Goal: Task Accomplishment & Management: Use online tool/utility

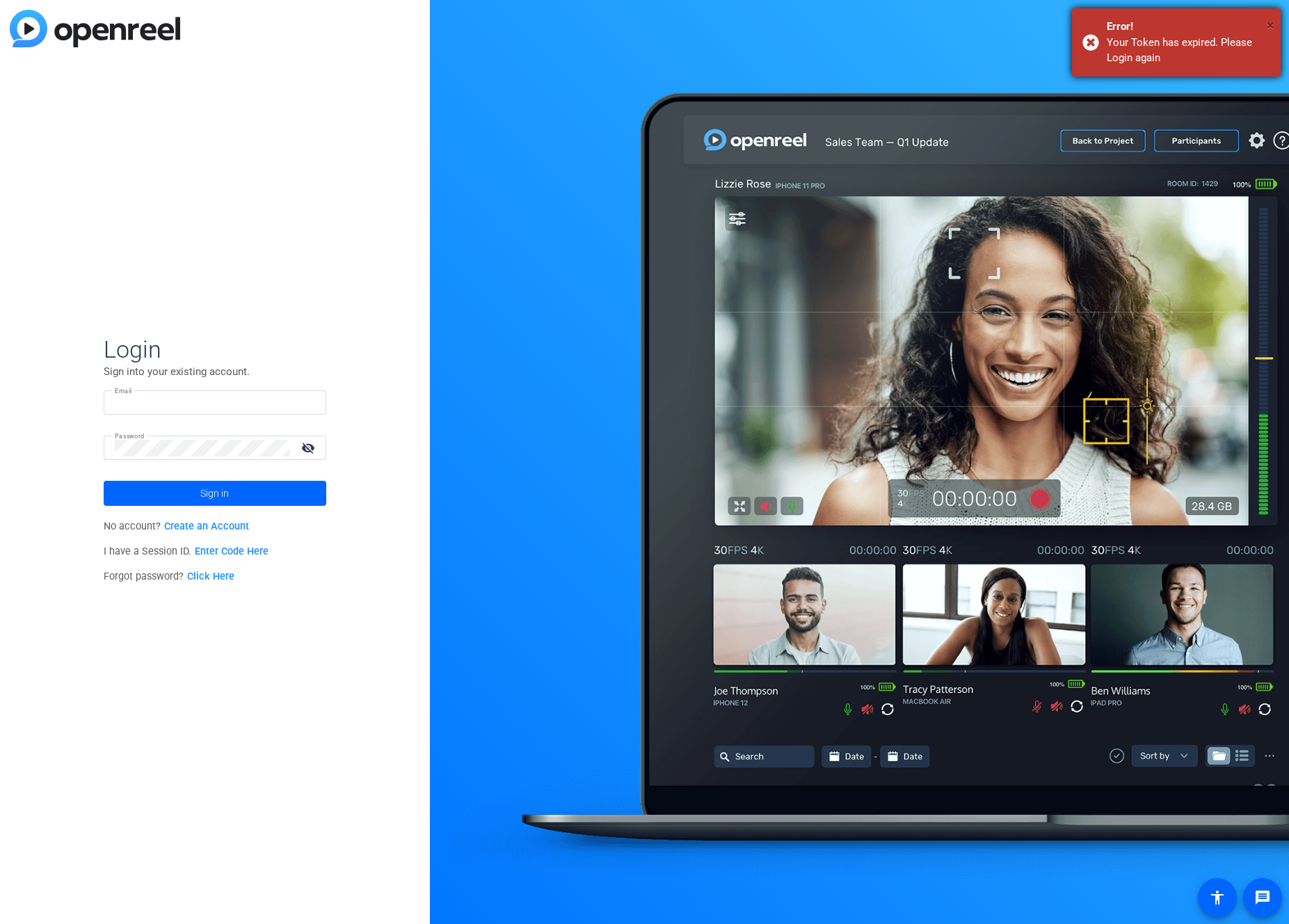
type input "[EMAIL_ADDRESS][DOMAIN_NAME]"
click at [1269, 24] on span "×" at bounding box center [1271, 24] width 8 height 17
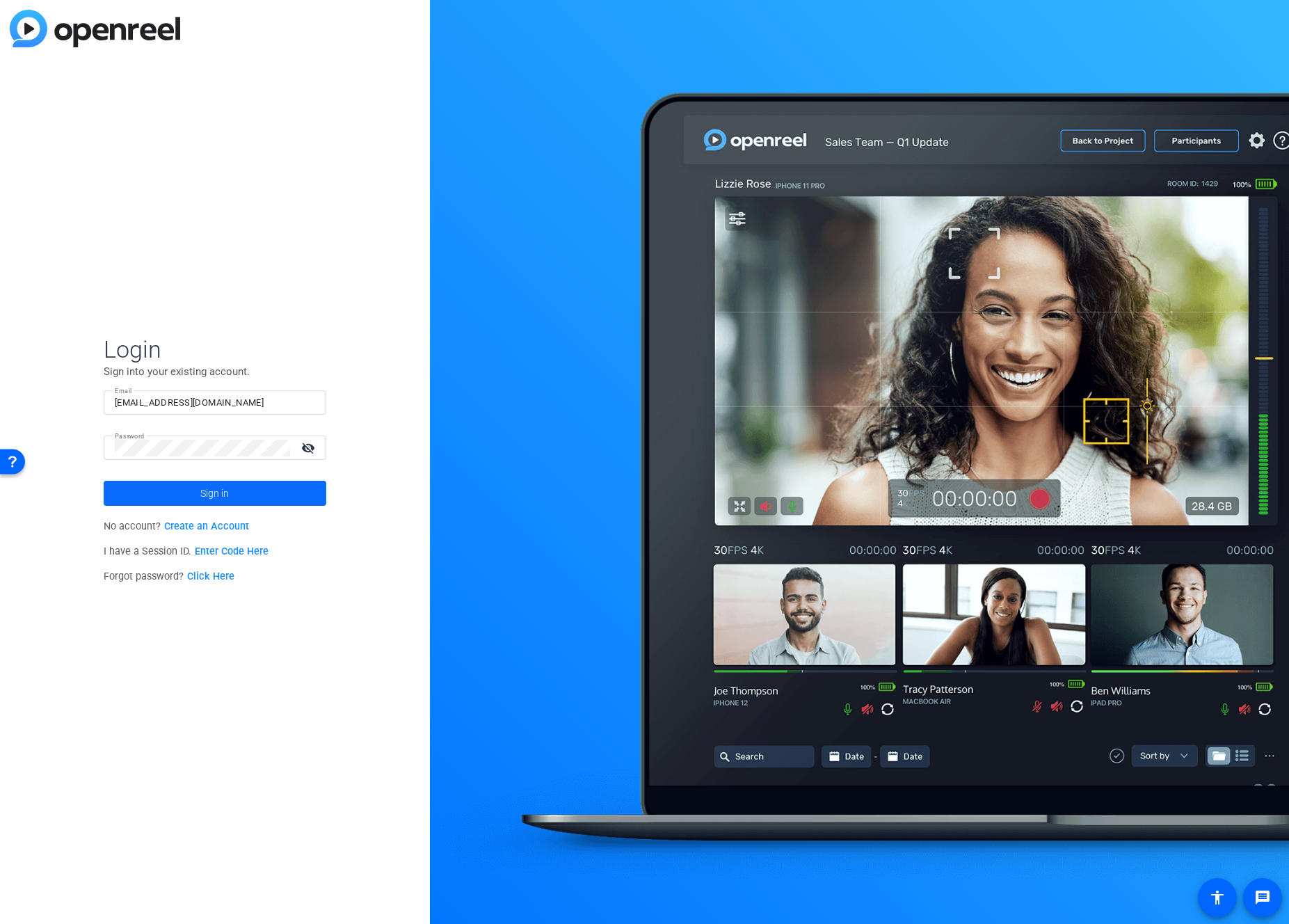
click at [223, 496] on span "Sign in" at bounding box center [214, 493] width 29 height 35
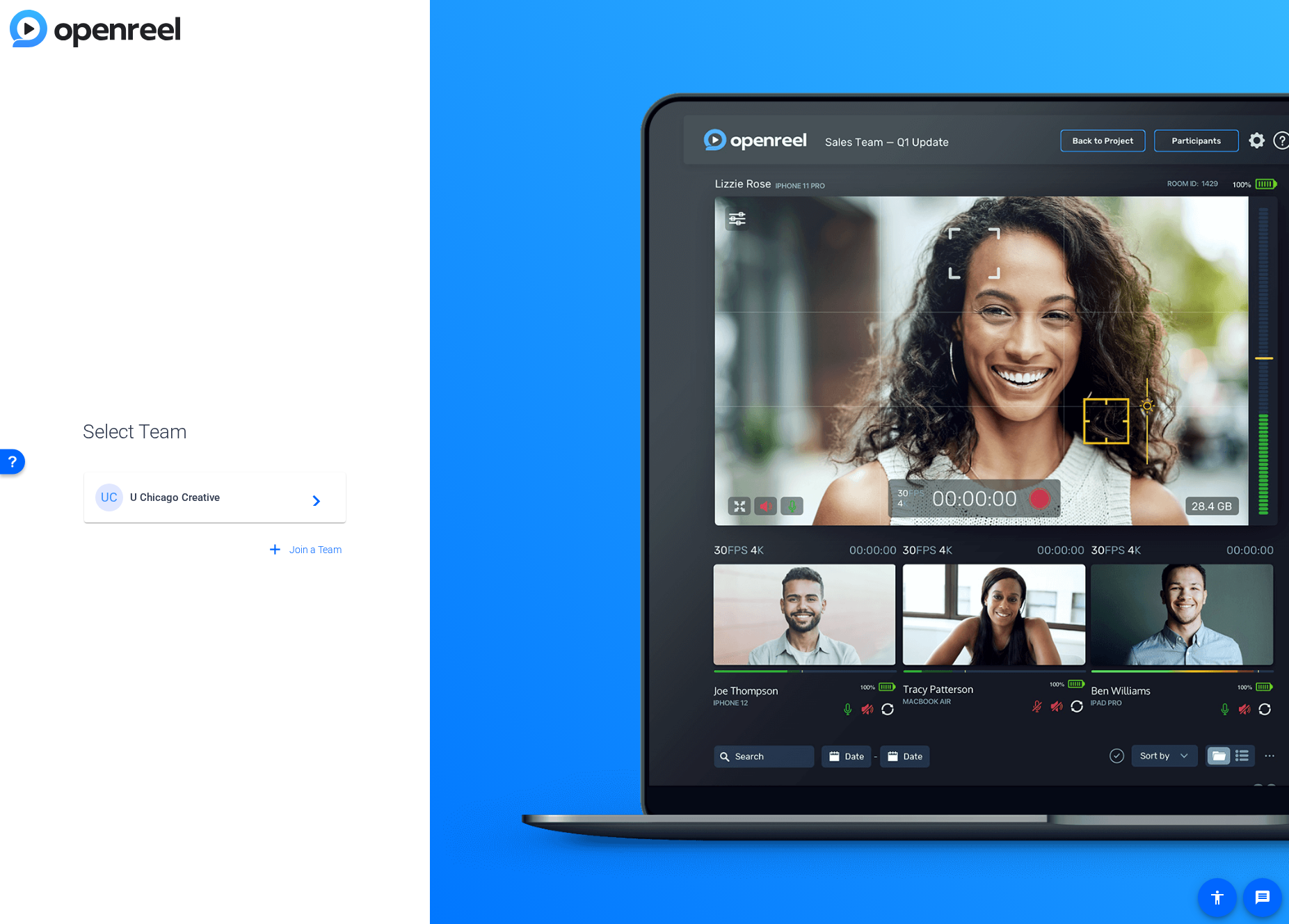
click at [219, 498] on span "U Chicago Creative" at bounding box center [217, 497] width 174 height 12
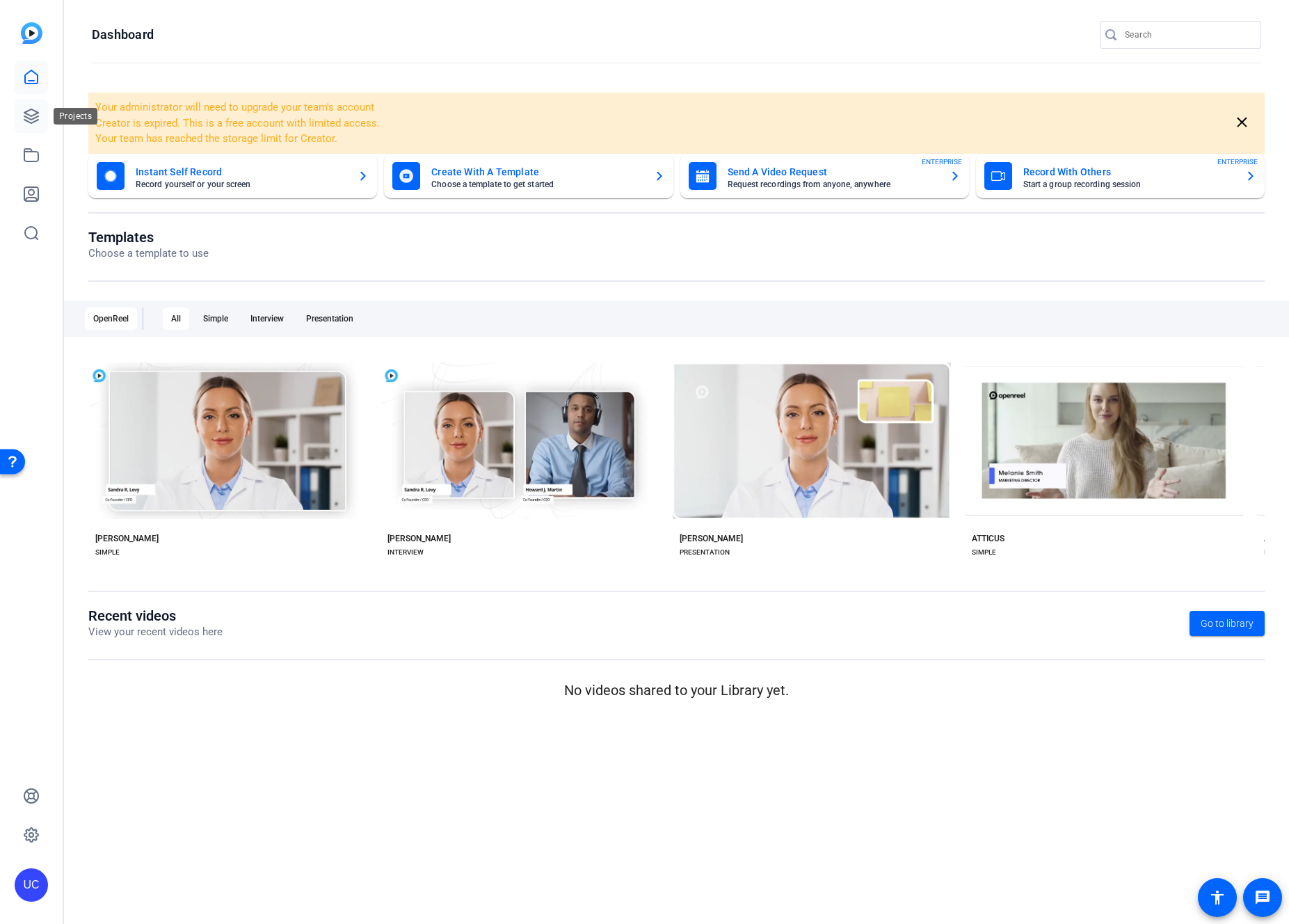
click at [26, 121] on icon at bounding box center [31, 116] width 14 height 14
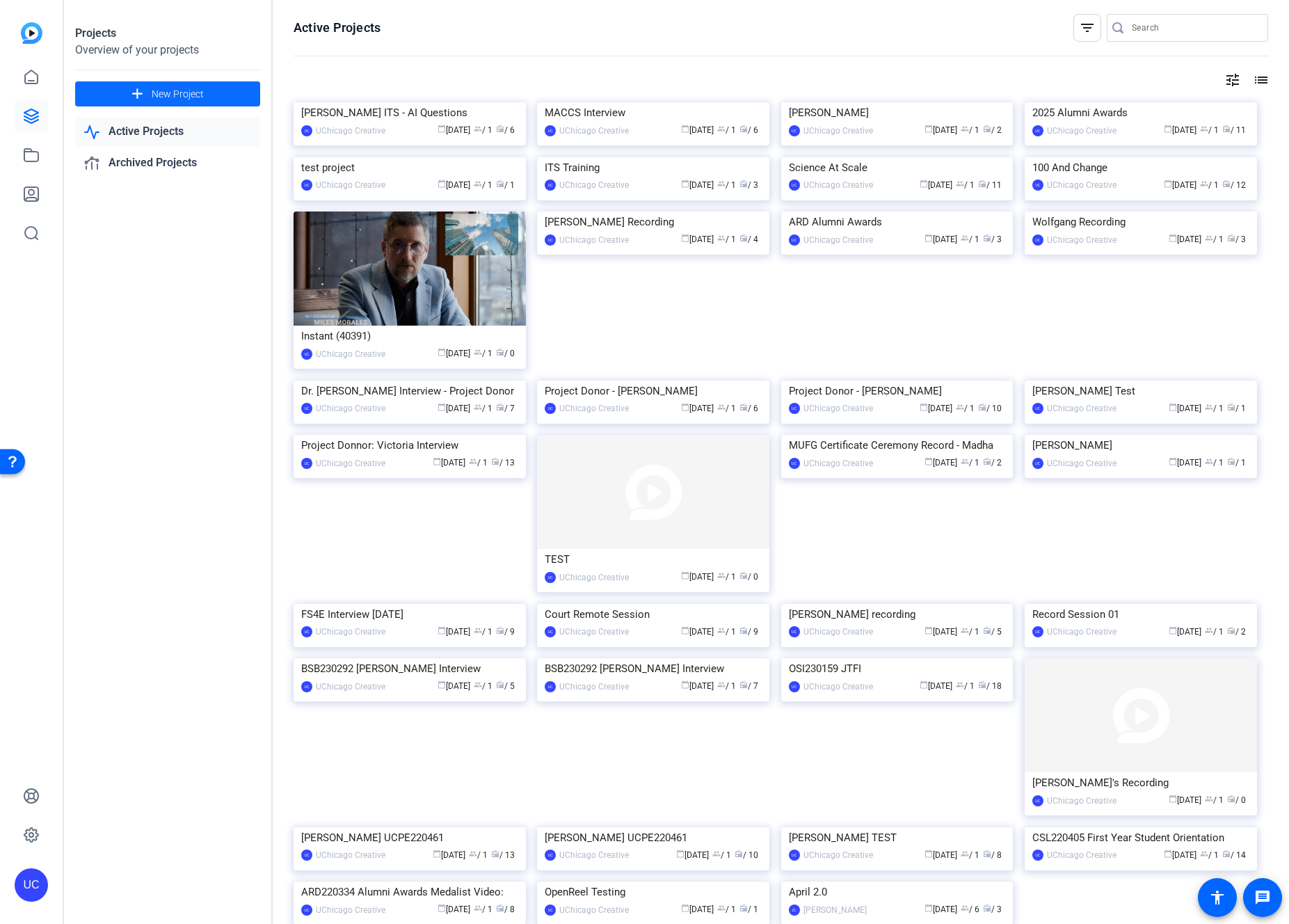
click at [227, 87] on span at bounding box center [168, 94] width 185 height 33
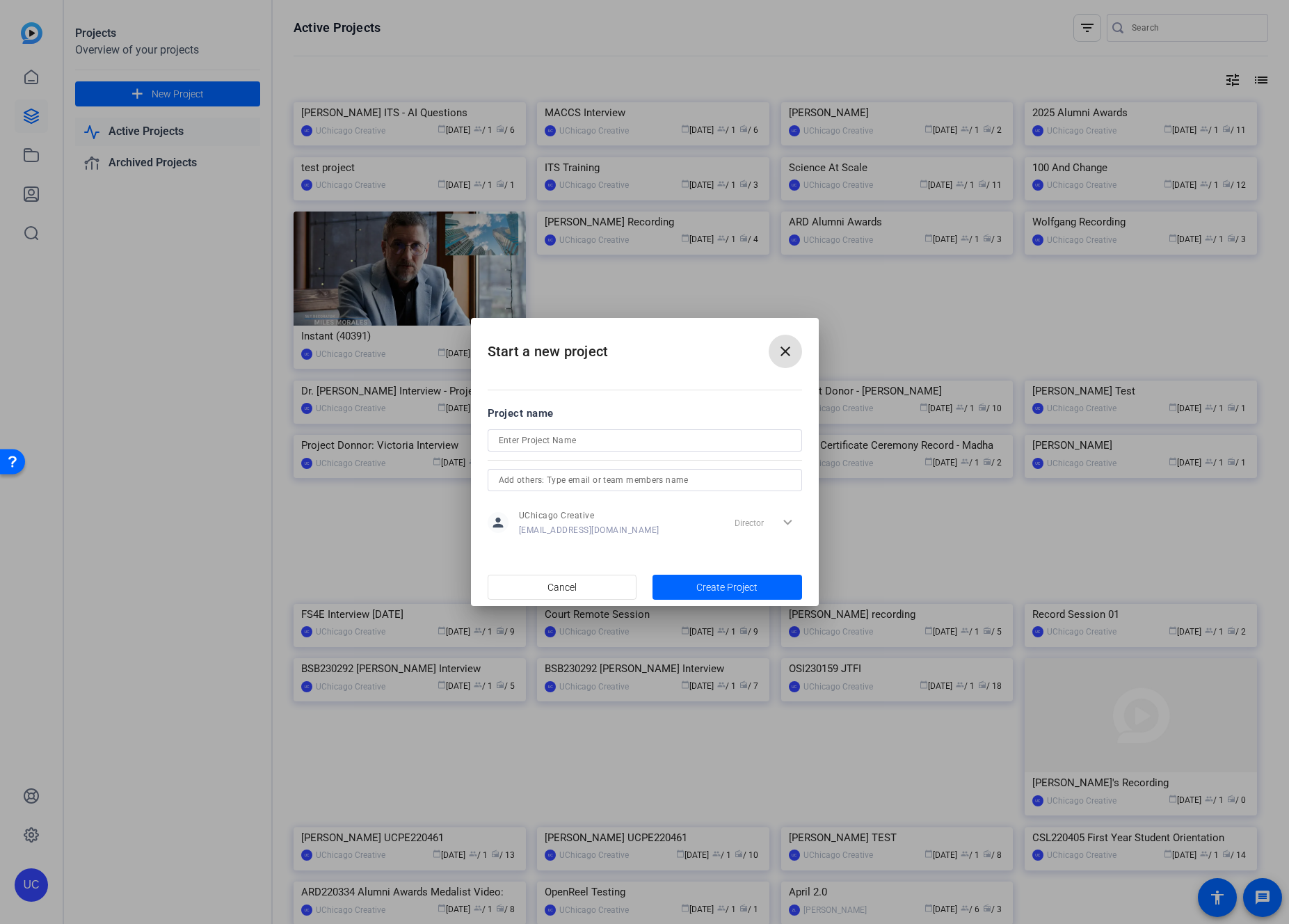
click at [590, 444] on input at bounding box center [645, 440] width 292 height 17
type input "MAPH"
click at [722, 592] on span "Create Project" at bounding box center [727, 587] width 61 height 15
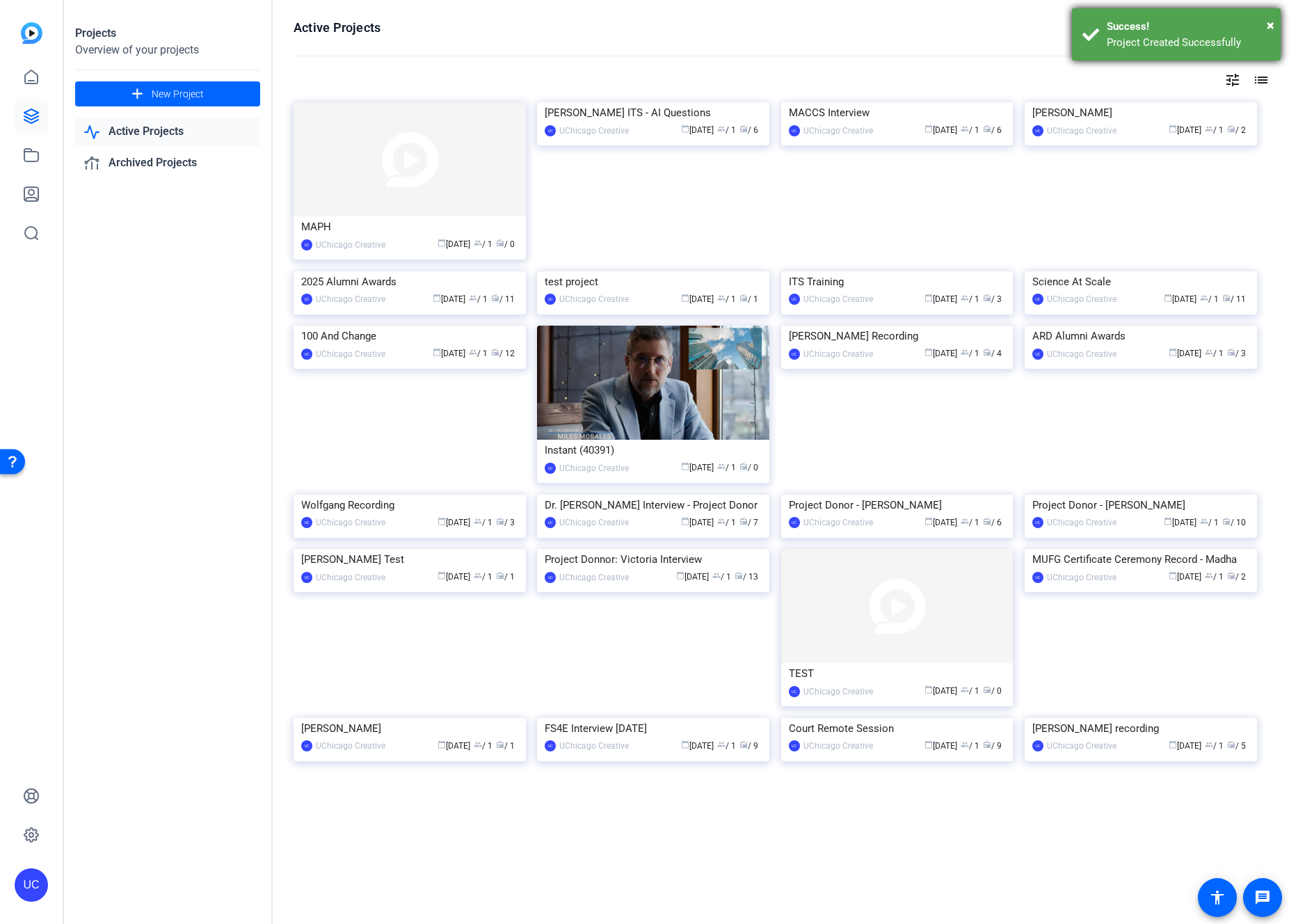
click at [1276, 23] on div "× Success! Project Created Successfully" at bounding box center [1176, 35] width 209 height 52
click at [437, 179] on img at bounding box center [410, 159] width 233 height 114
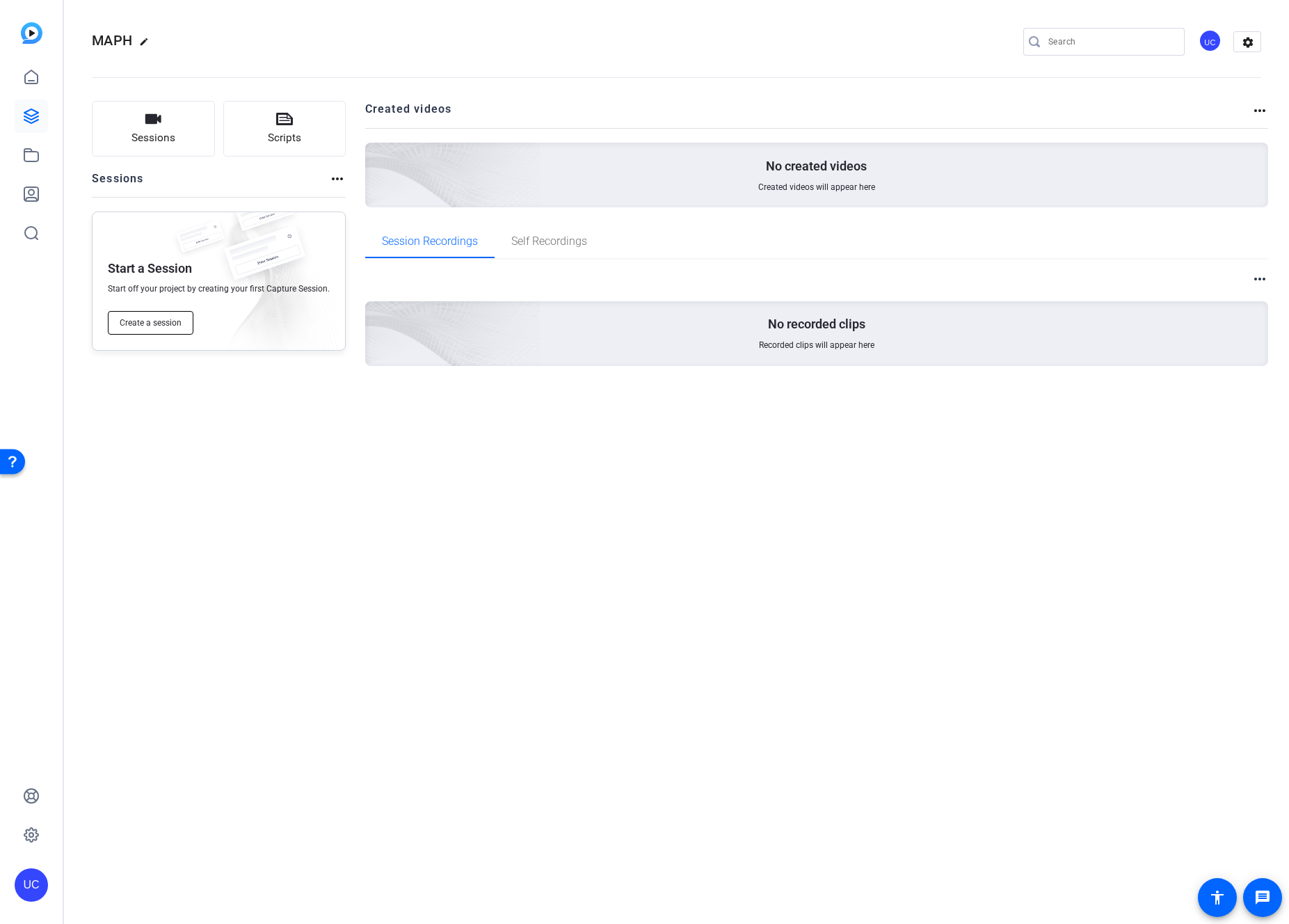
click at [170, 320] on span "Create a session" at bounding box center [150, 323] width 62 height 11
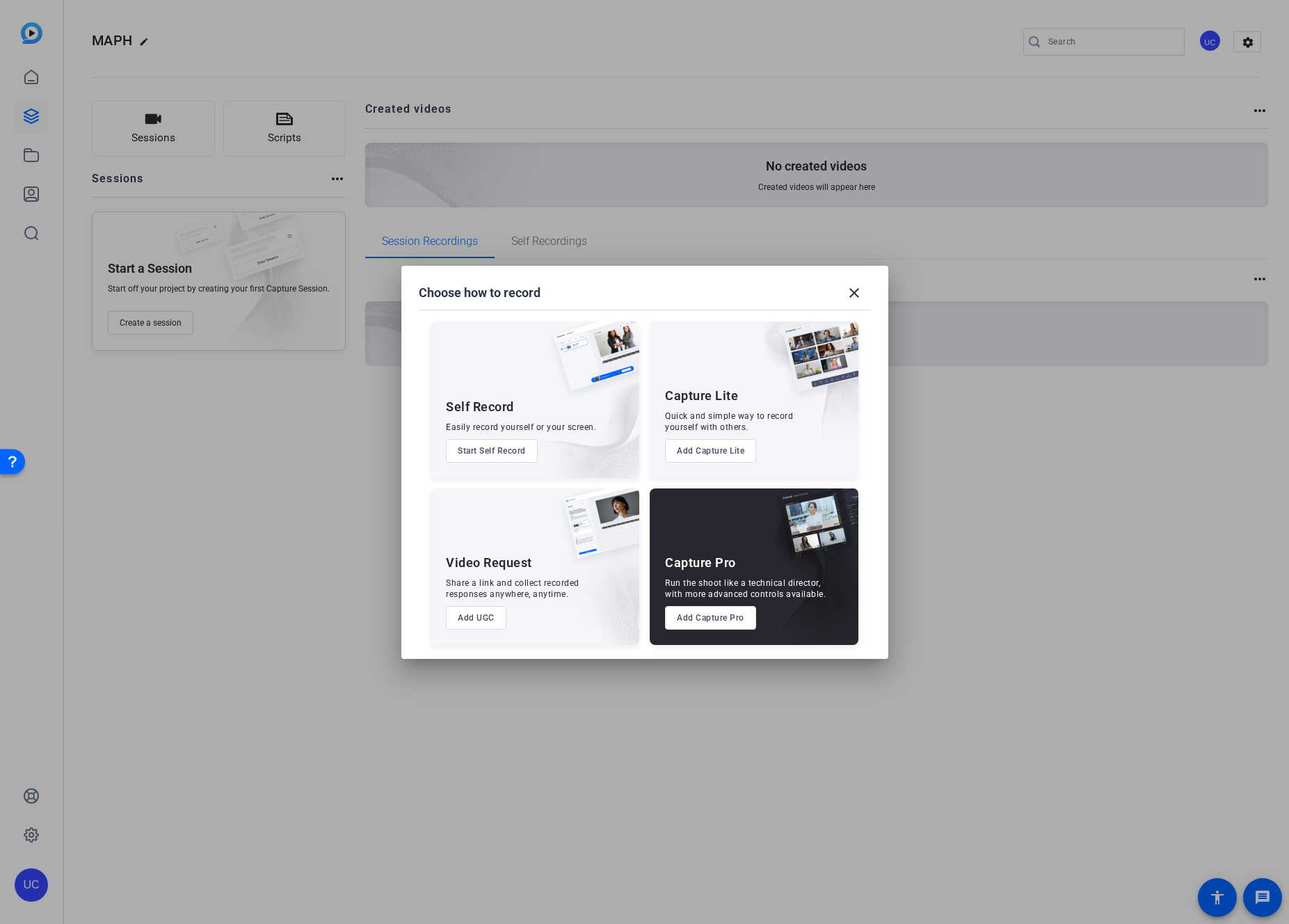
click at [729, 618] on button "Add Capture Pro" at bounding box center [711, 617] width 91 height 24
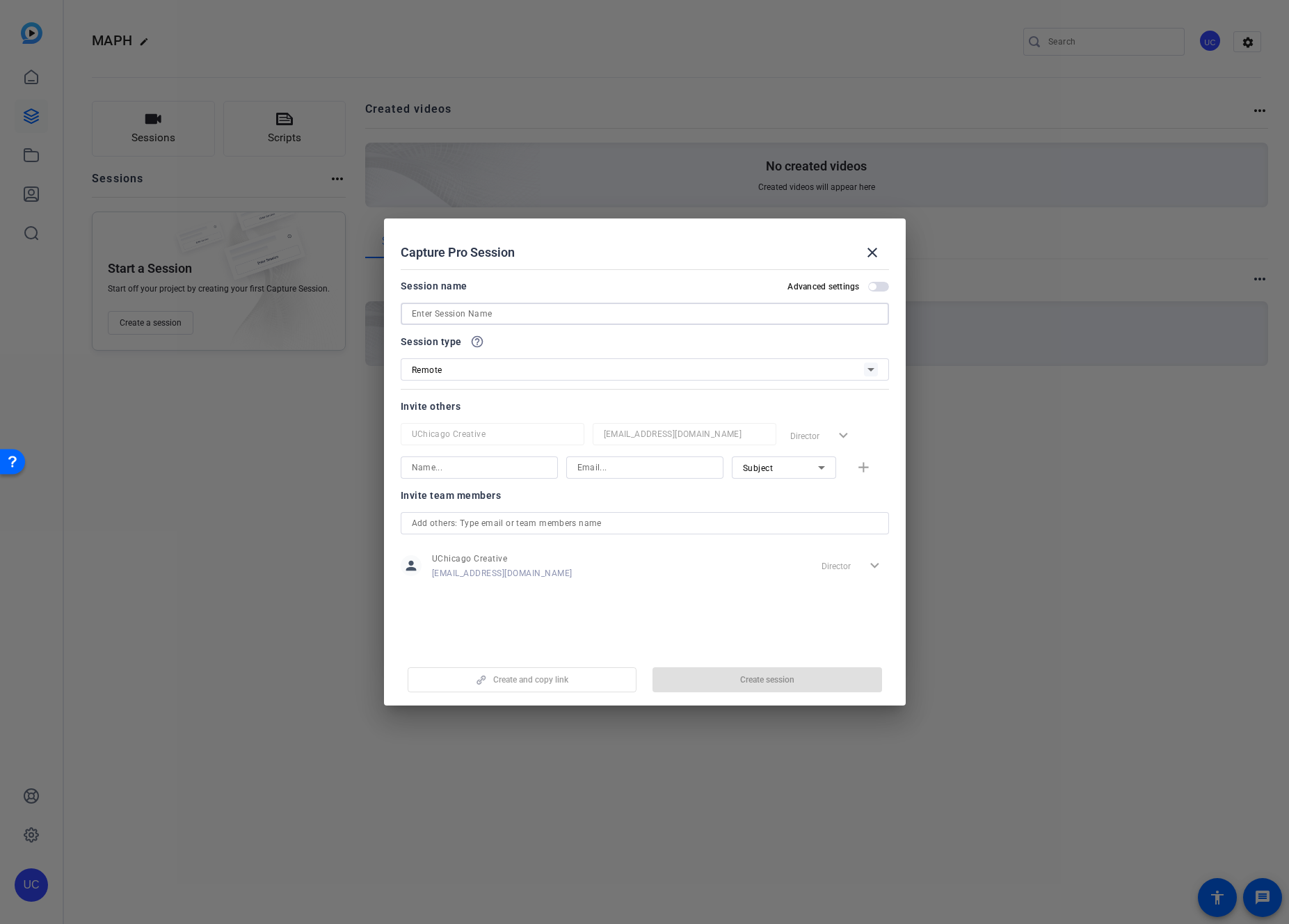
click at [595, 311] on input at bounding box center [644, 313] width 466 height 17
type input "MAPH Interviews"
click at [785, 679] on span "Create session" at bounding box center [768, 679] width 54 height 11
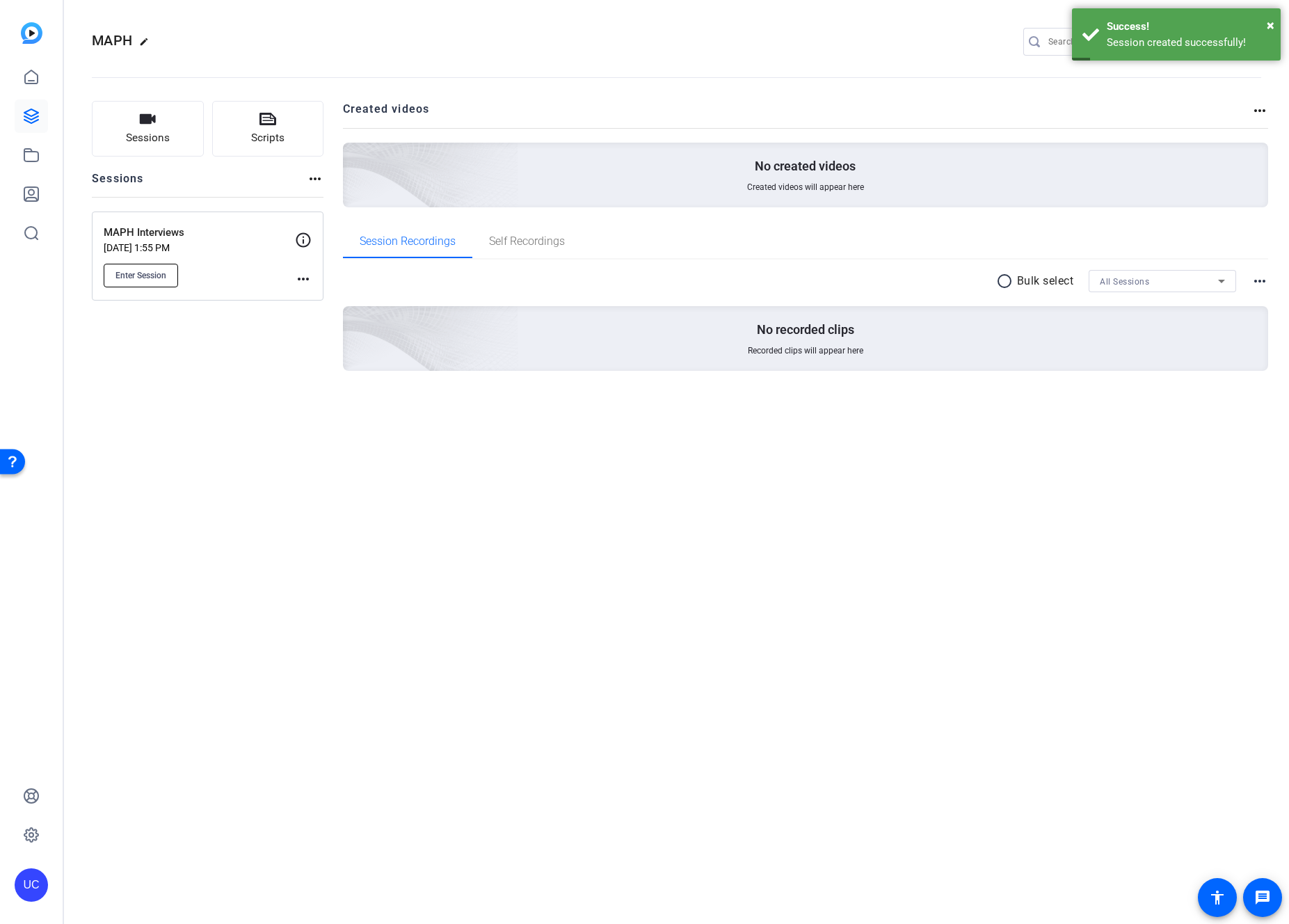
click at [155, 279] on span "Enter Session" at bounding box center [141, 275] width 51 height 11
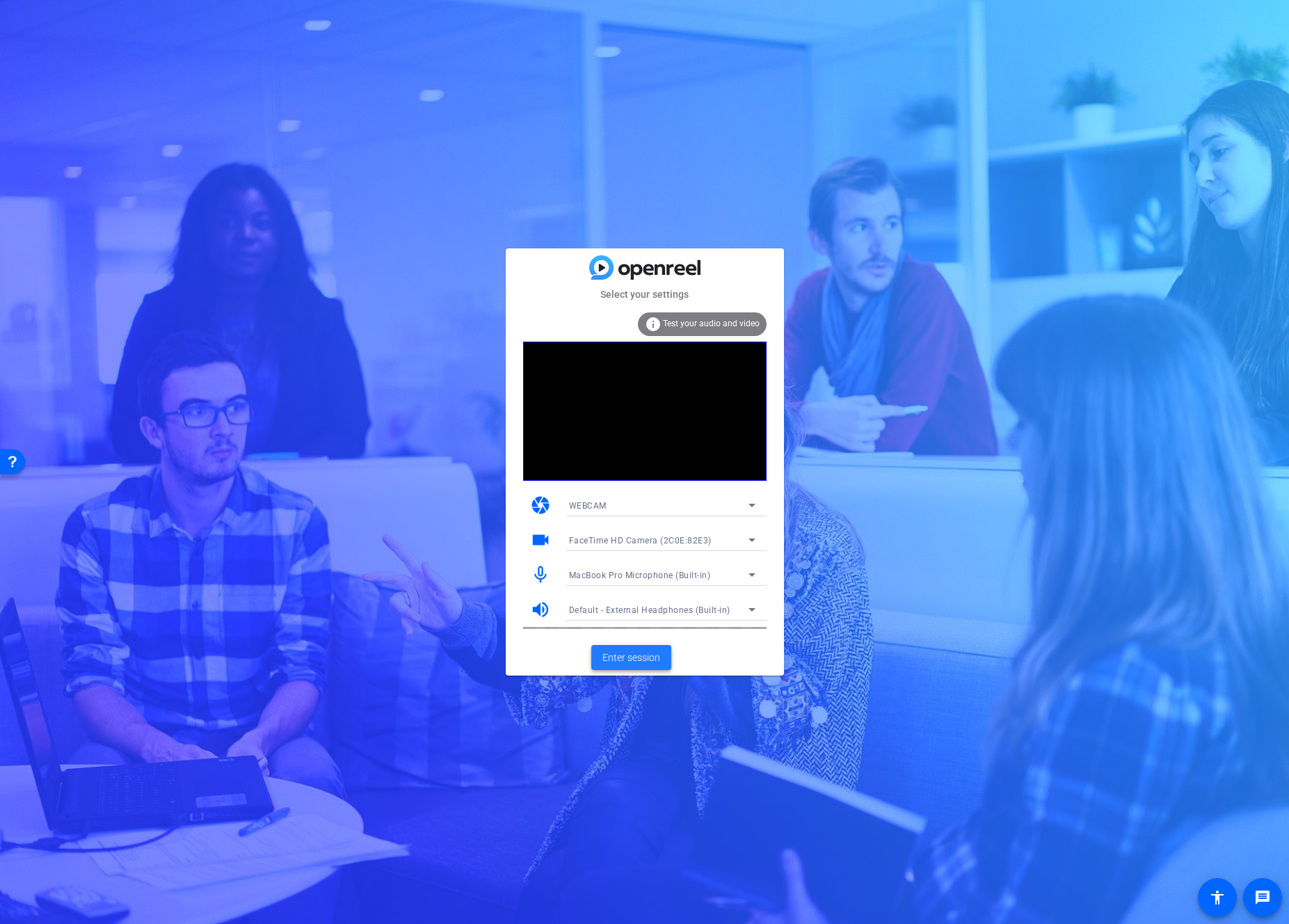
click at [642, 655] on span "Enter session" at bounding box center [631, 657] width 58 height 15
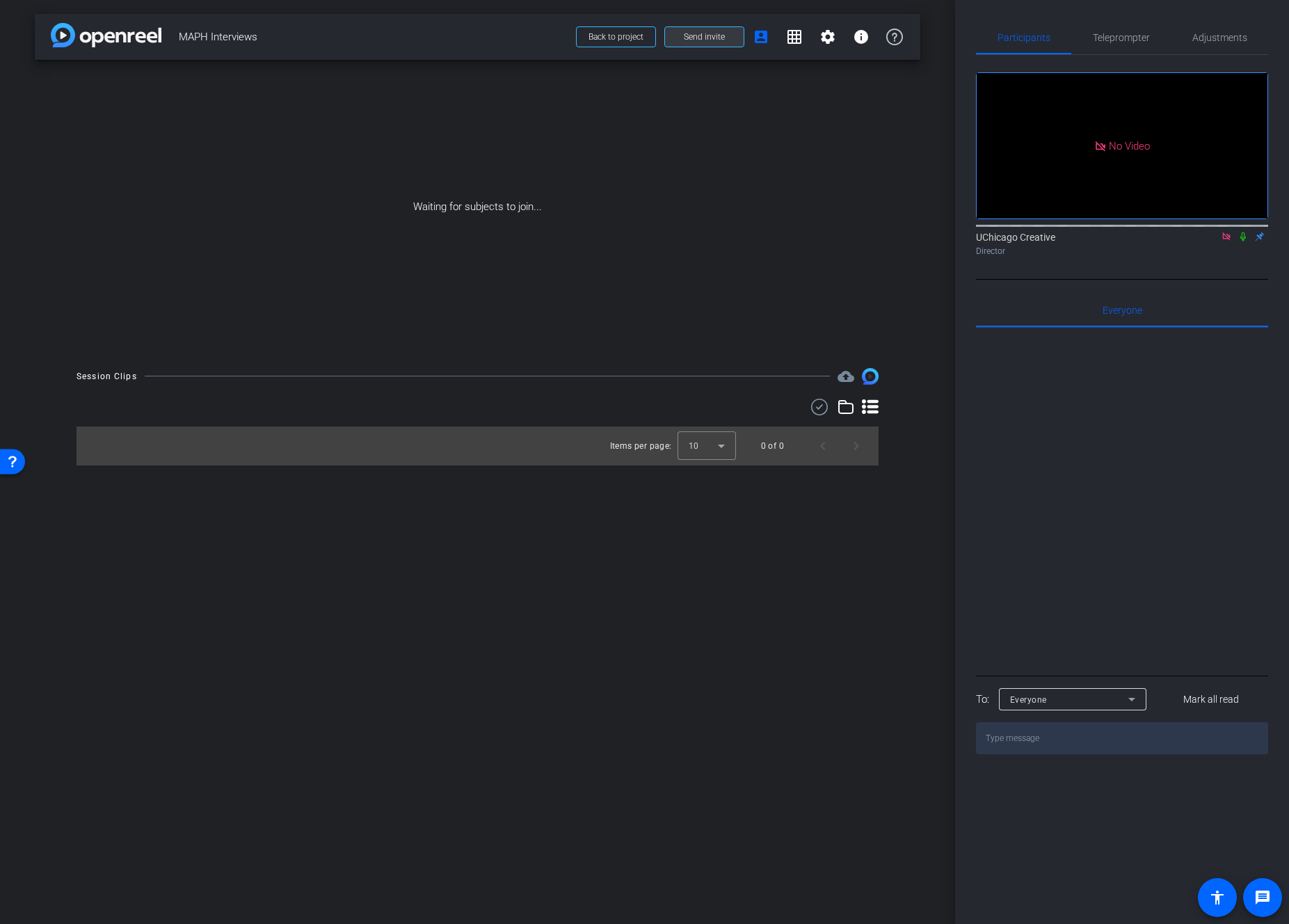
click at [714, 38] on span "Send invite" at bounding box center [704, 37] width 41 height 11
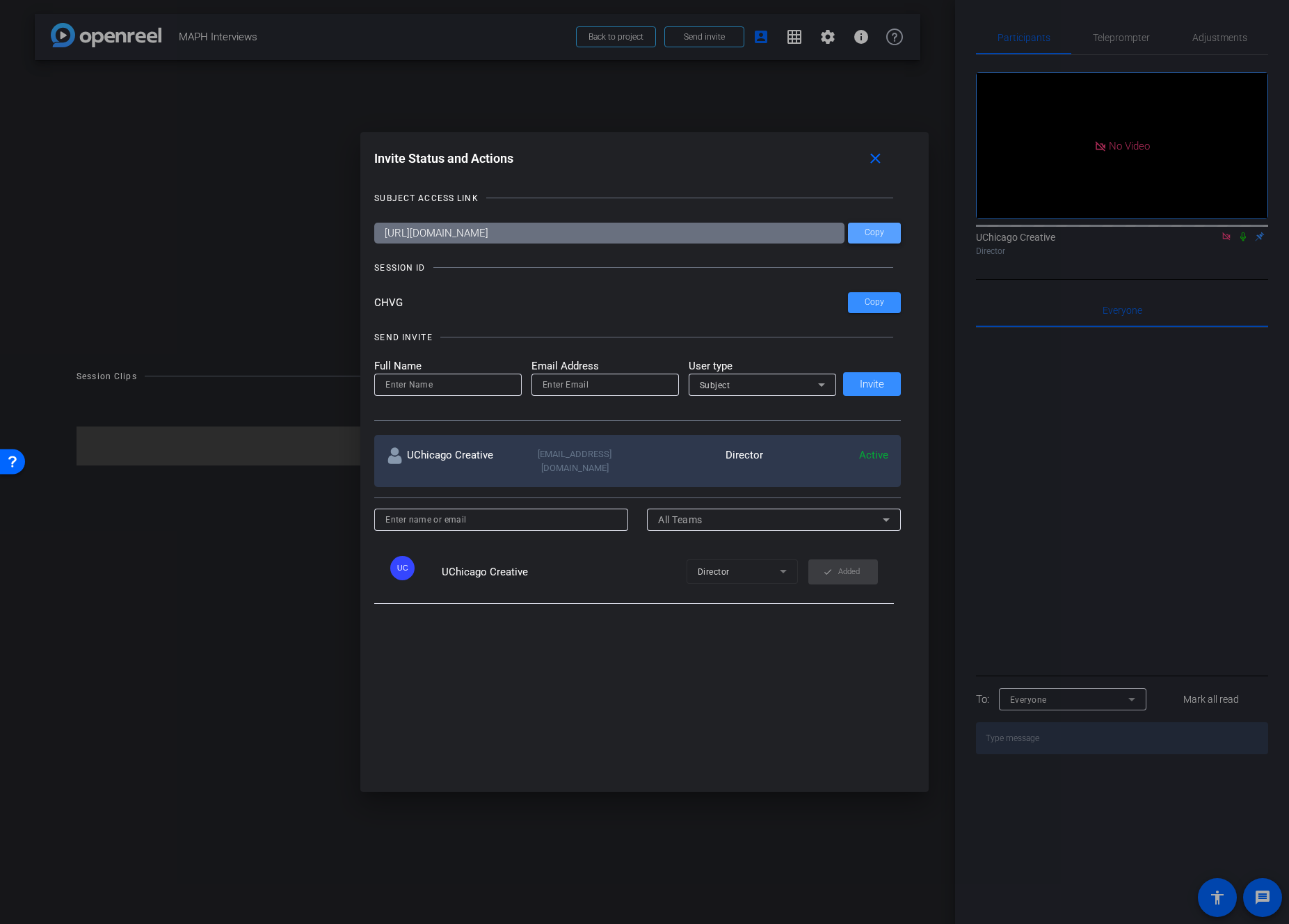
click at [875, 230] on span "Copy" at bounding box center [874, 233] width 19 height 10
drag, startPoint x: 403, startPoint y: 305, endPoint x: 370, endPoint y: 306, distance: 33.0
click at [374, 306] on input "CHVG" at bounding box center [611, 302] width 474 height 21
